Goal: Communication & Community: Answer question/provide support

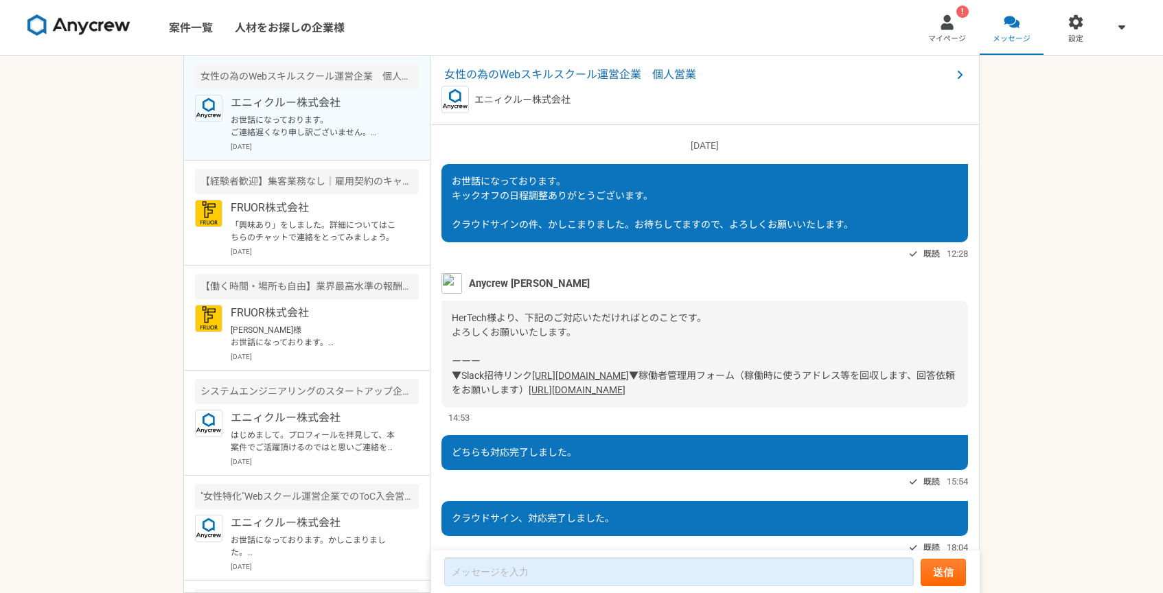
scroll to position [1058, 0]
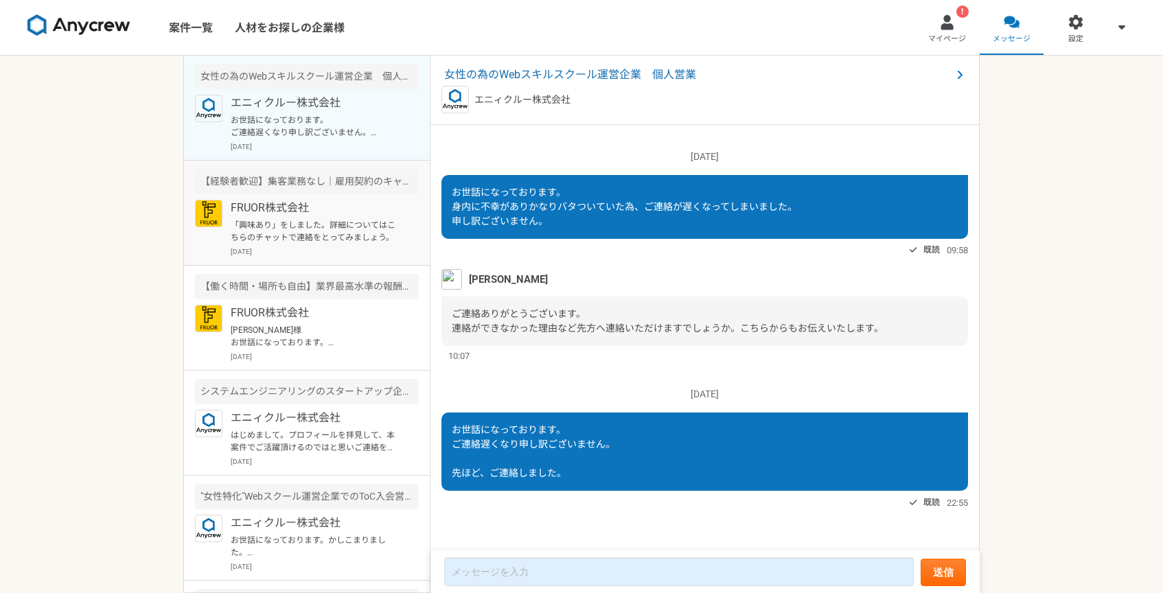
click at [322, 209] on p "FRUOR株式会社" at bounding box center [316, 208] width 170 height 16
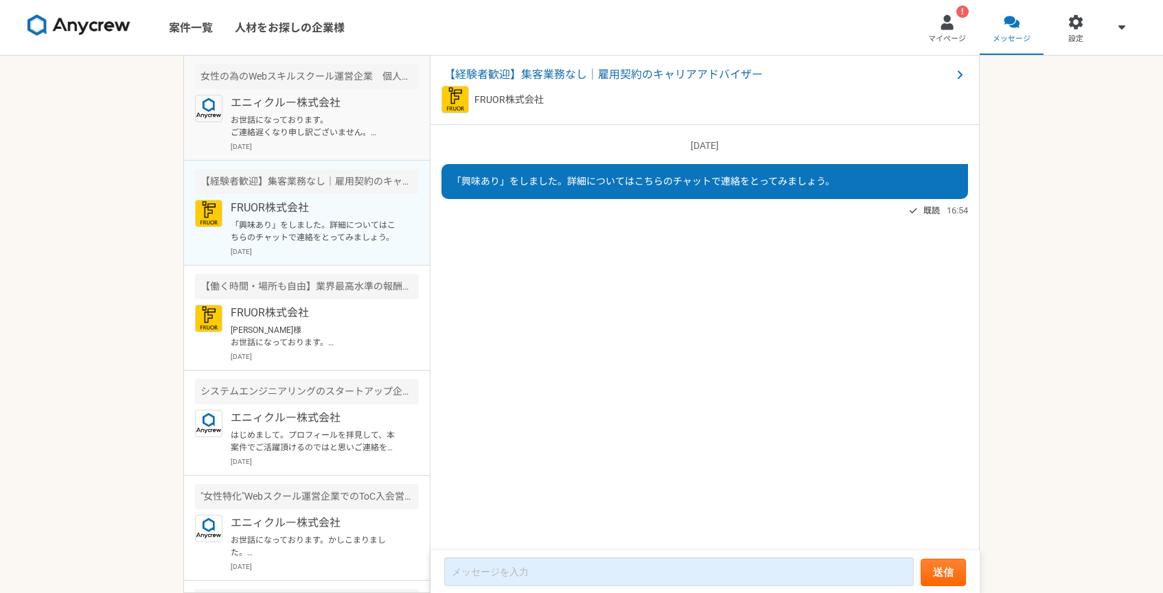
click at [313, 128] on p "お世話になっております。 ご連絡遅くなり申し訳ございません。 先ほど、ご連絡しました。" at bounding box center [316, 126] width 170 height 25
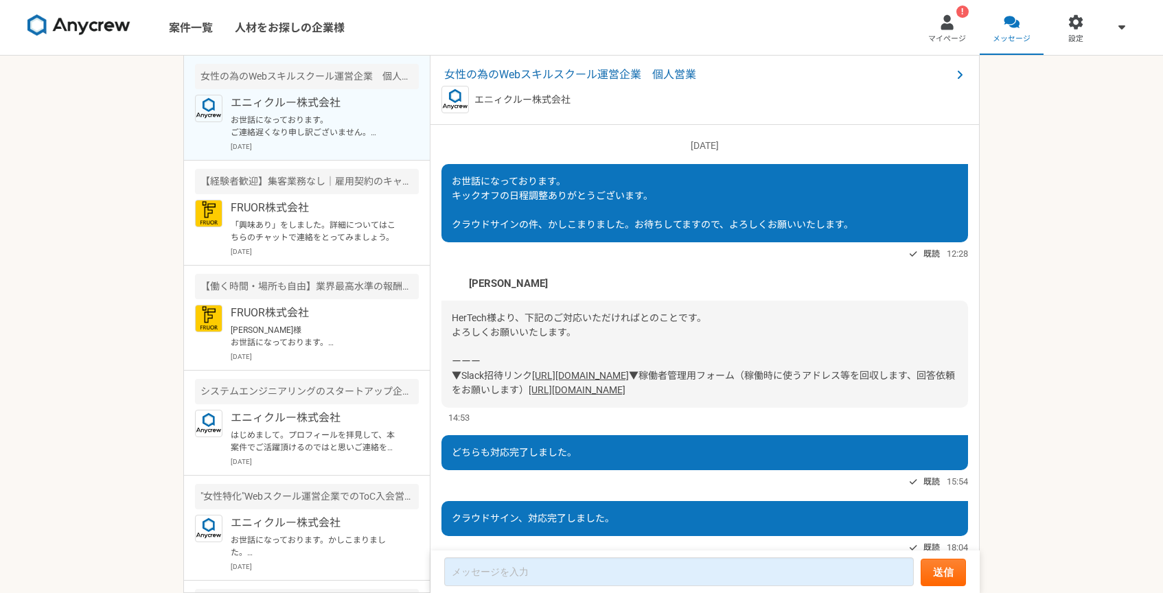
scroll to position [1058, 0]
